Goal: Task Accomplishment & Management: Complete application form

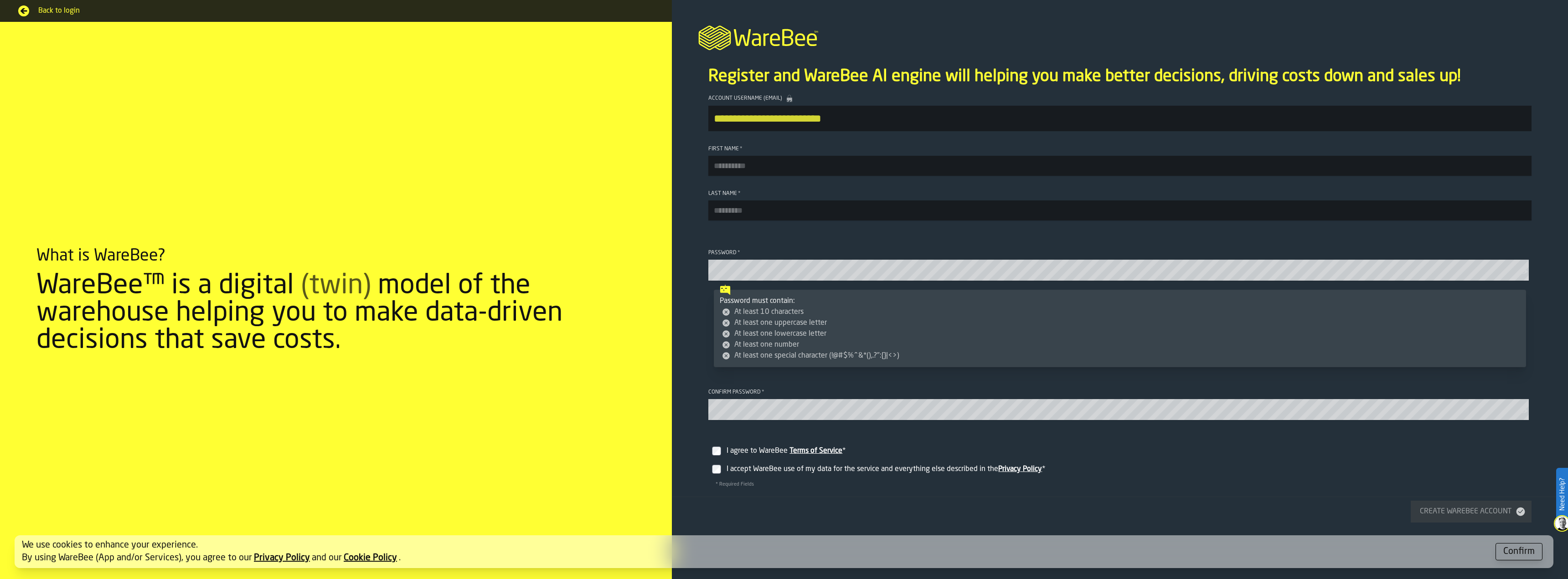
type input "**********"
type input "********"
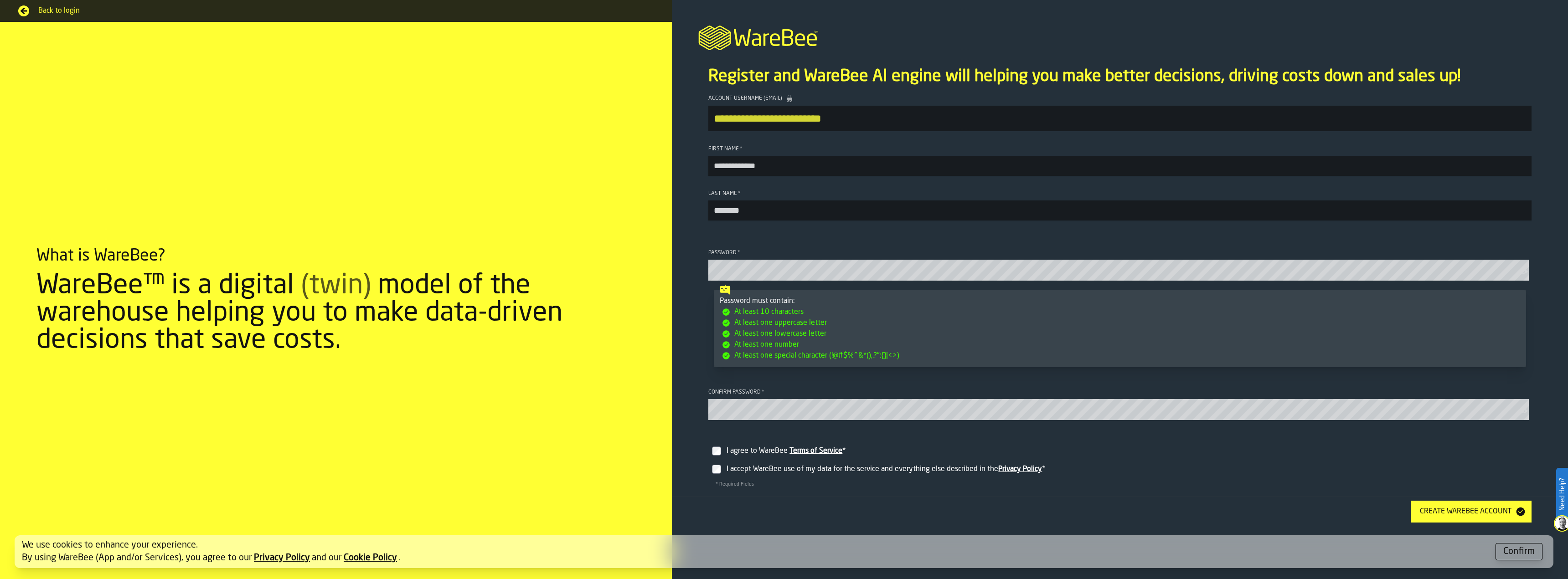
click at [1459, 517] on div "Create WareBee Account" at bounding box center [1466, 511] width 99 height 11
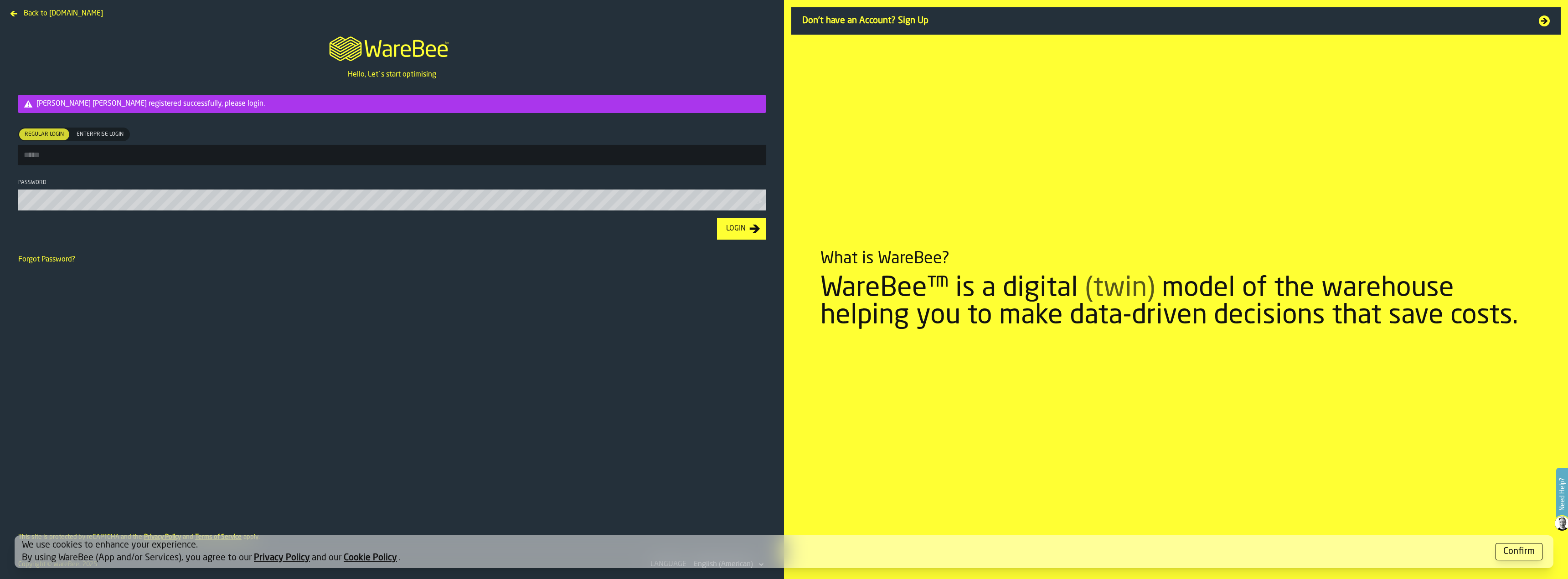
type input "**********"
click at [746, 228] on div "Login" at bounding box center [736, 229] width 27 height 11
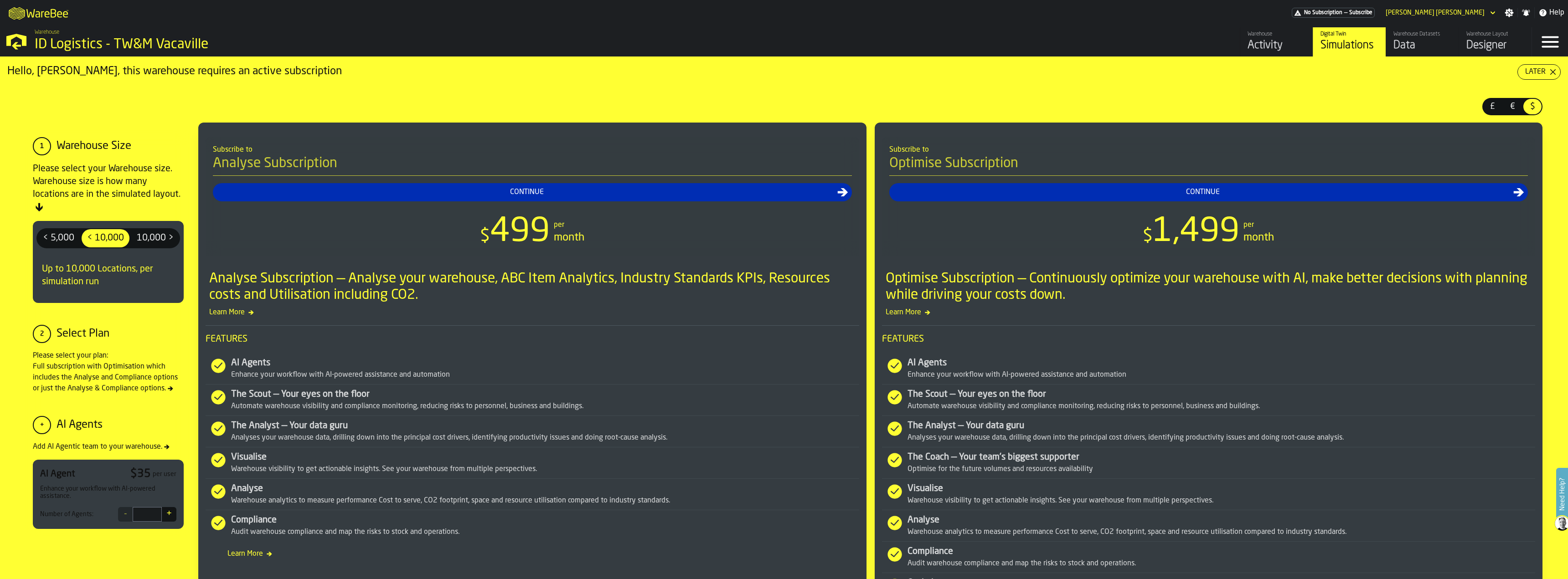
click at [1255, 44] on div "Activity" at bounding box center [1276, 46] width 58 height 15
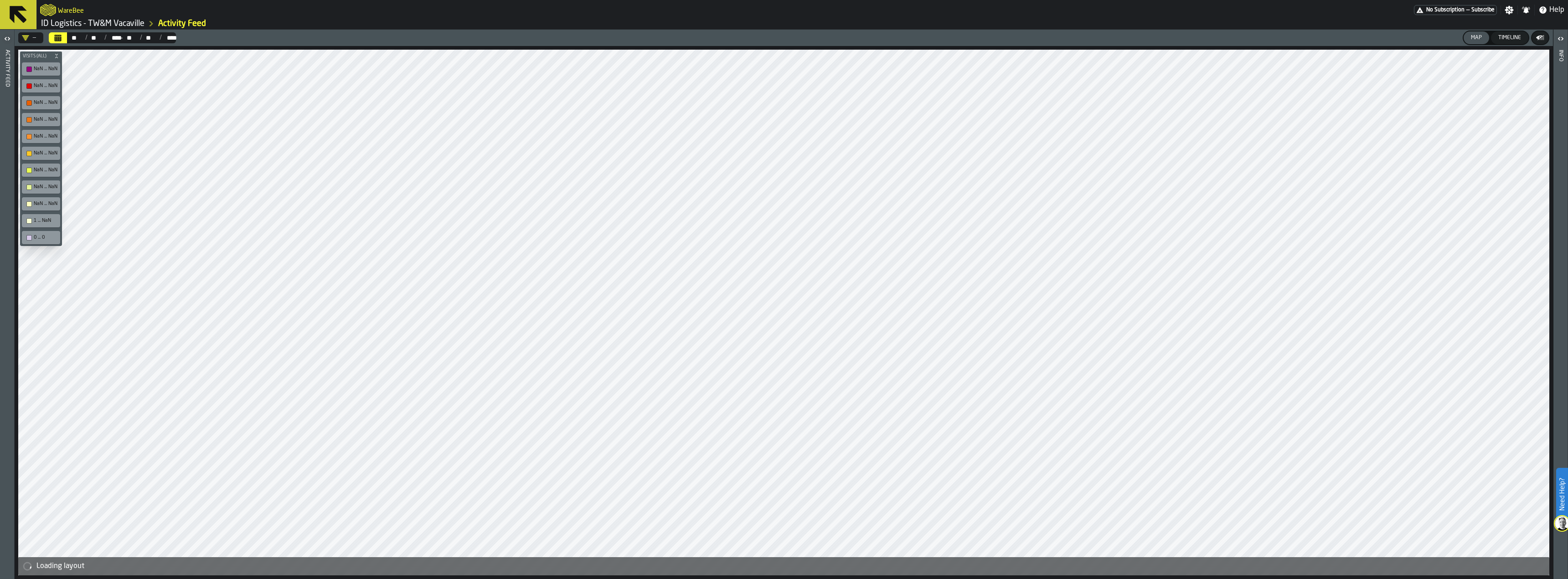
click at [18, 19] on icon at bounding box center [18, 15] width 22 height 22
click at [1451, 9] on span "No Subscription" at bounding box center [1445, 10] width 38 height 6
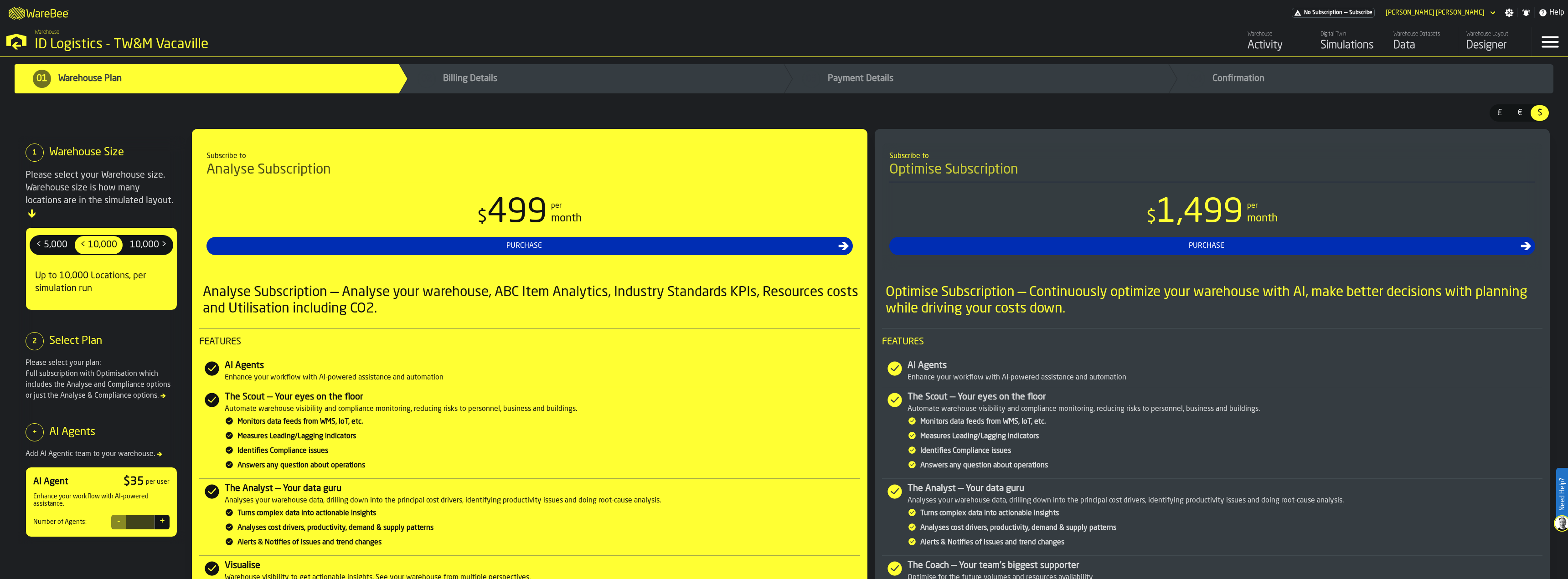
click at [1551, 38] on icon "button-toggle-Menu" at bounding box center [1550, 42] width 17 height 12
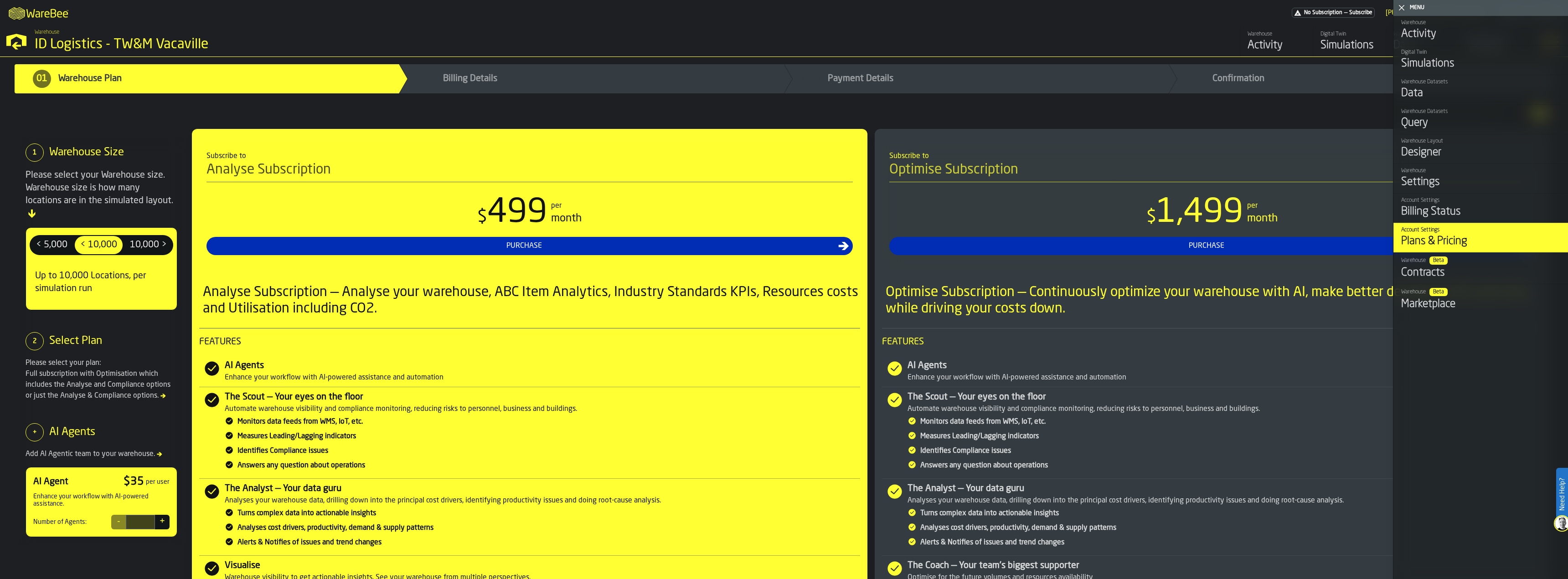
click at [1184, 114] on div "£ £ € € $ $" at bounding box center [784, 116] width 1531 height 24
click at [1404, 12] on icon "button-toggle-Close me" at bounding box center [1402, 8] width 11 height 11
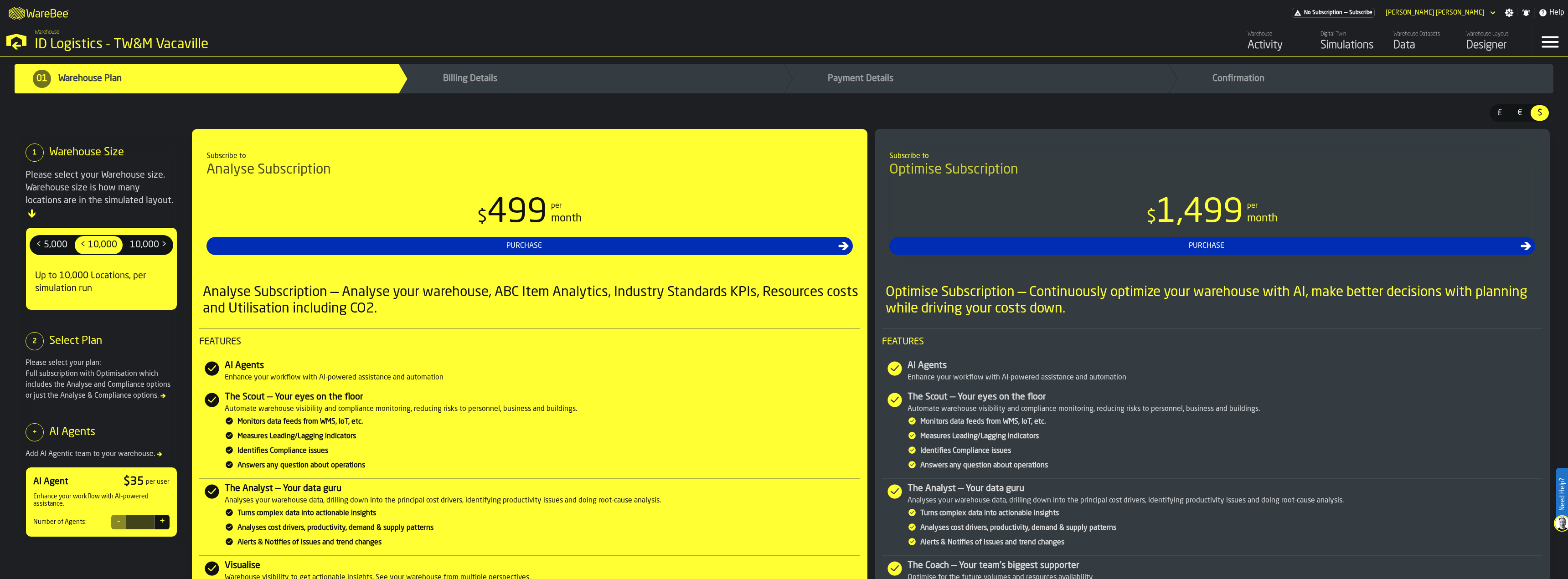
click at [1547, 44] on icon "button-toggle-Menu" at bounding box center [1550, 42] width 22 height 22
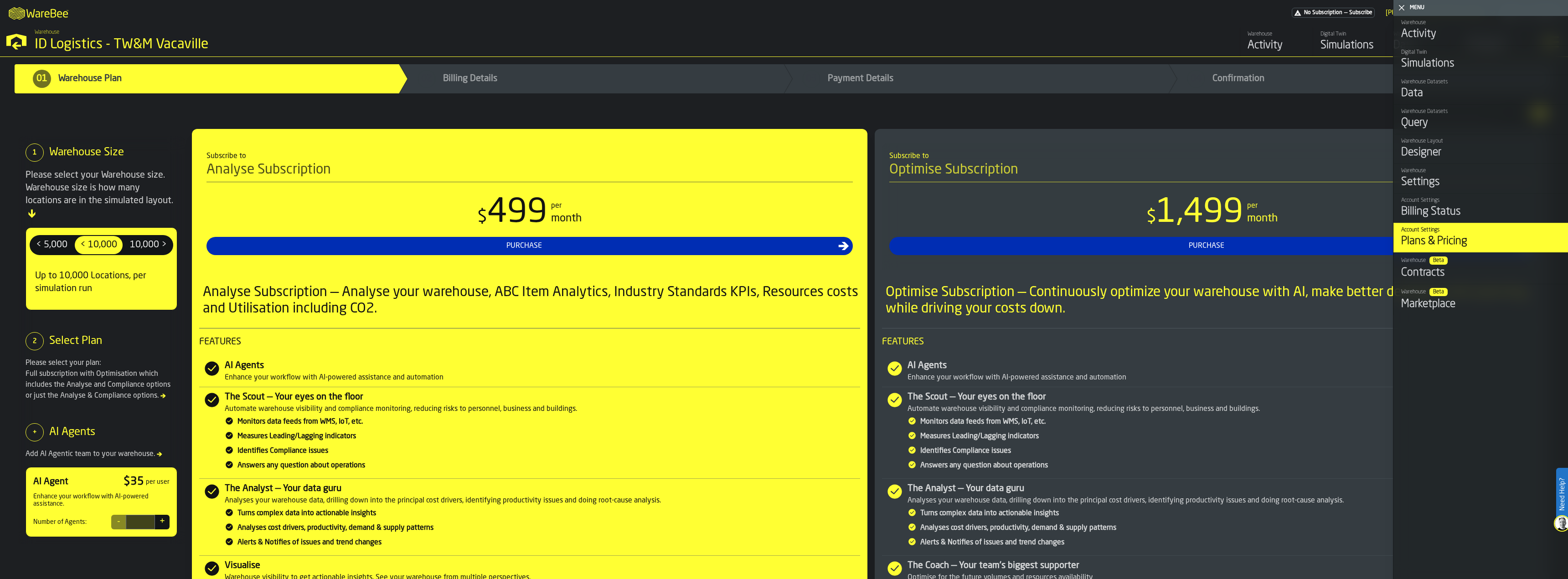
click at [1421, 35] on div "Activity" at bounding box center [1481, 34] width 159 height 15
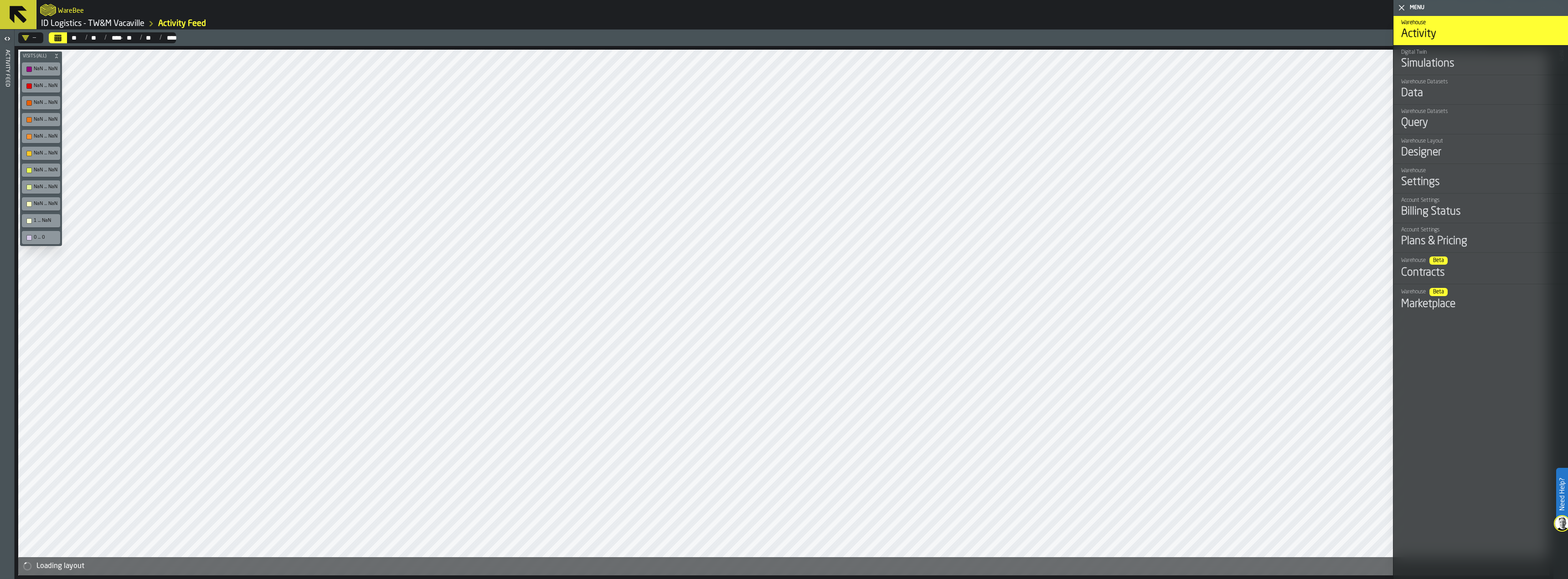
click at [1429, 77] on link "Warehouse Datasets Data" at bounding box center [1480, 89] width 175 height 30
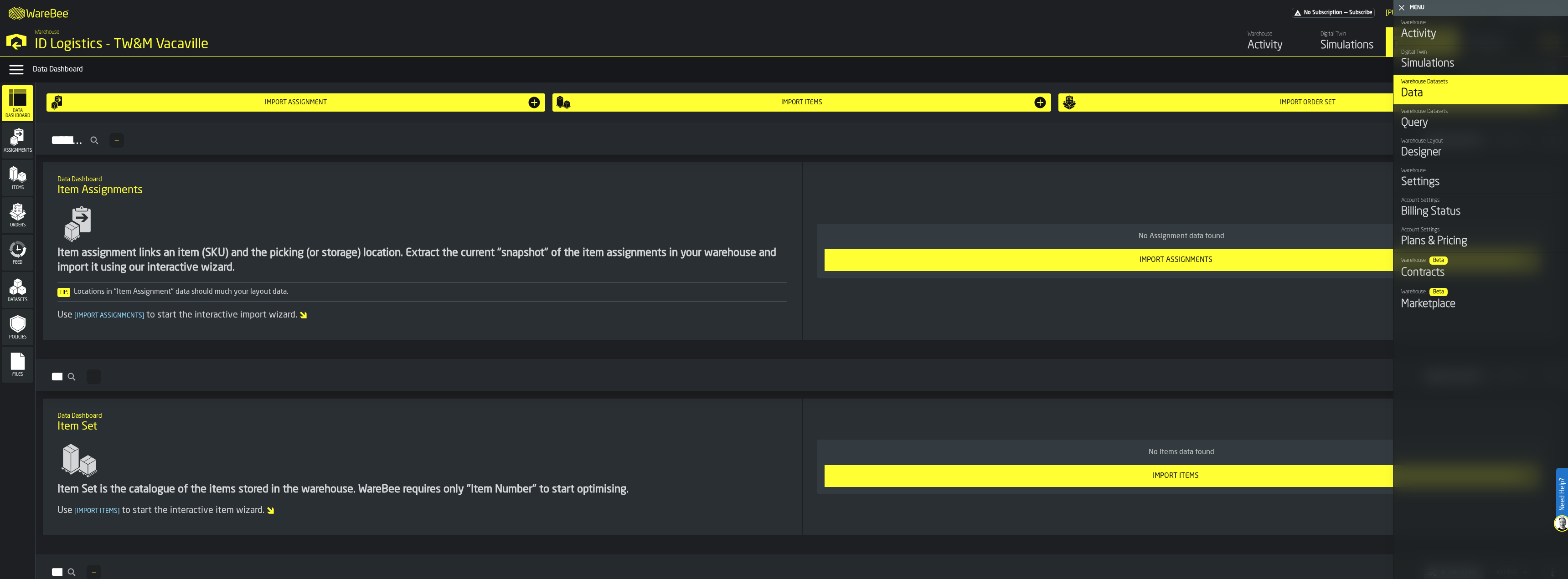
click at [1428, 59] on div "Simulations" at bounding box center [1481, 64] width 159 height 15
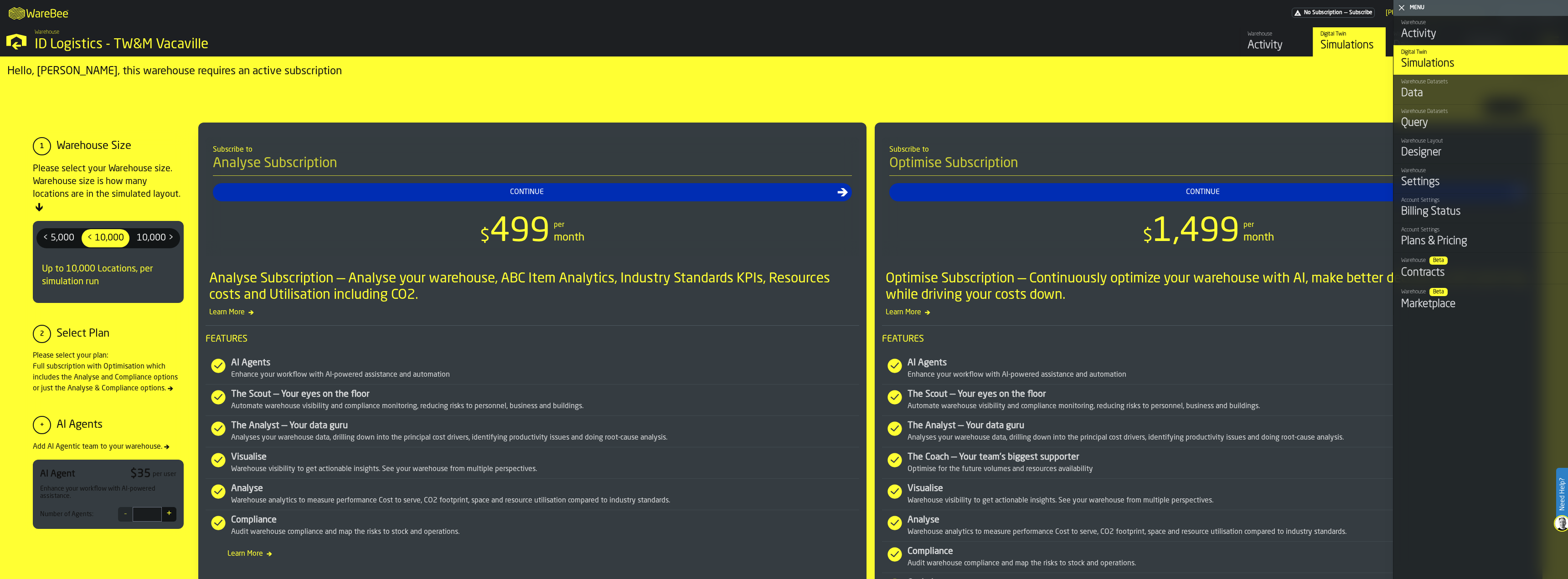
click at [1433, 89] on div "Data" at bounding box center [1481, 94] width 159 height 15
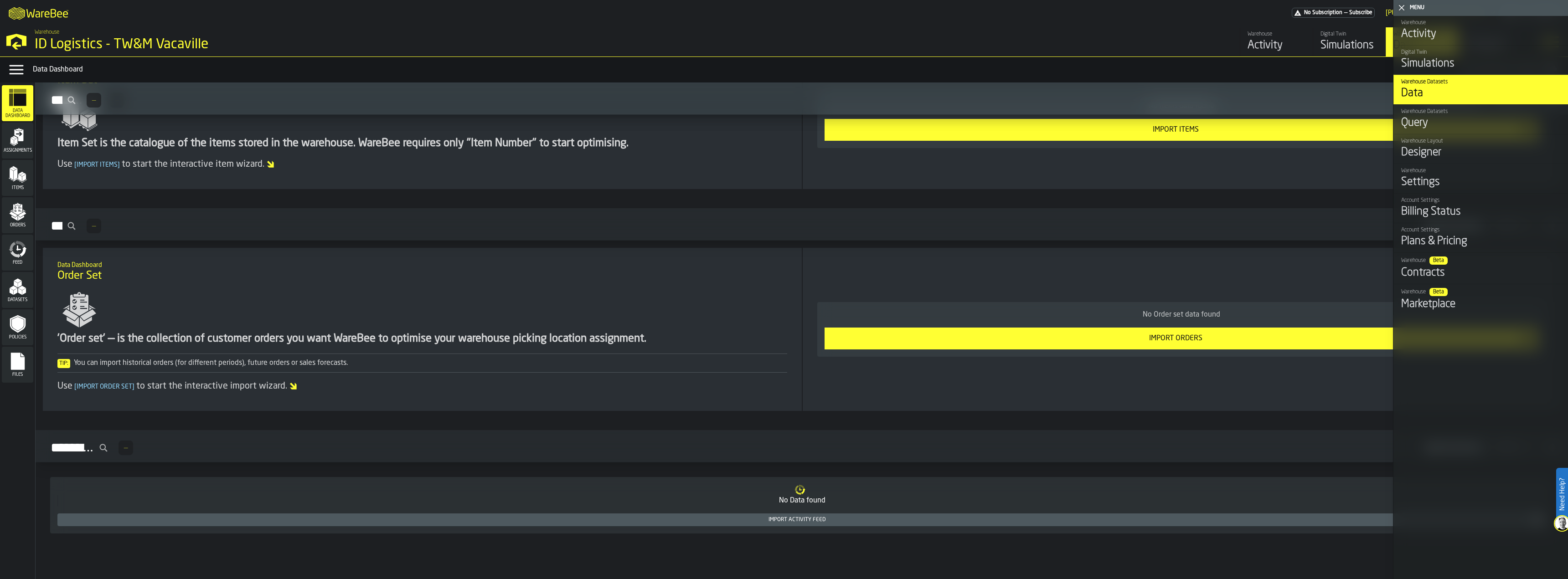
scroll to position [348, 0]
